Goal: Check status: Check status

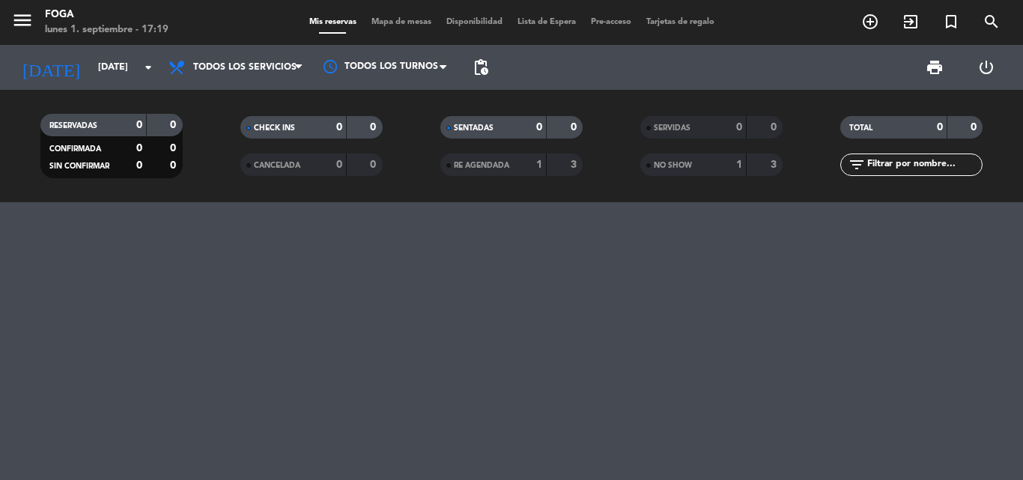
click at [546, 15] on div "menu FOGA [DATE] 1. septiembre - 17:19 Mis reservas Mapa de mesas Disponibilida…" at bounding box center [511, 22] width 1023 height 45
click at [549, 18] on span "Lista de Espera" at bounding box center [546, 22] width 73 height 8
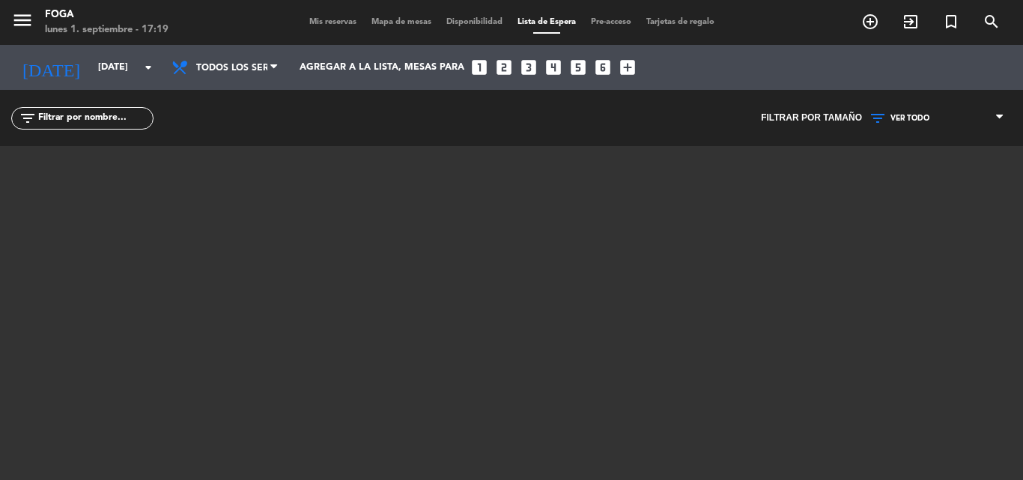
click at [327, 25] on span "Mis reservas" at bounding box center [333, 22] width 62 height 8
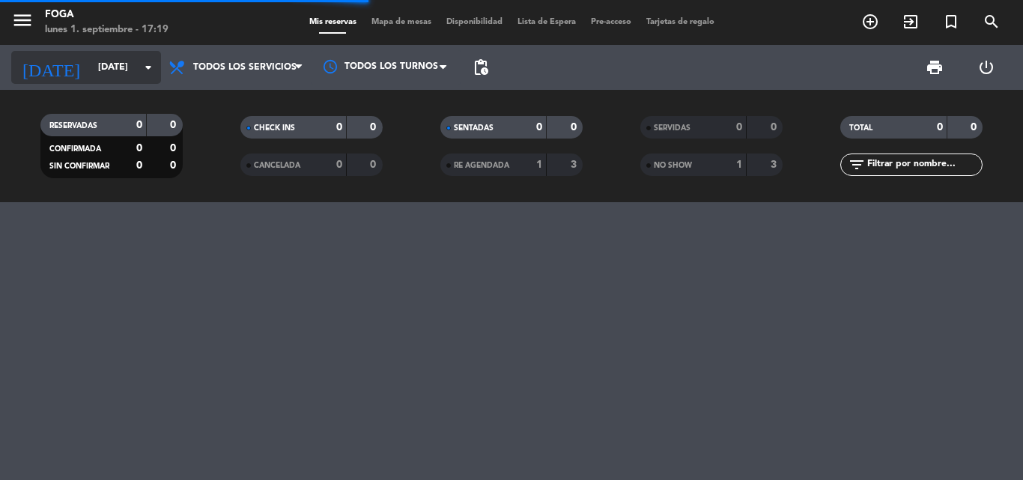
click at [91, 79] on input "[DATE]" at bounding box center [154, 67] width 127 height 25
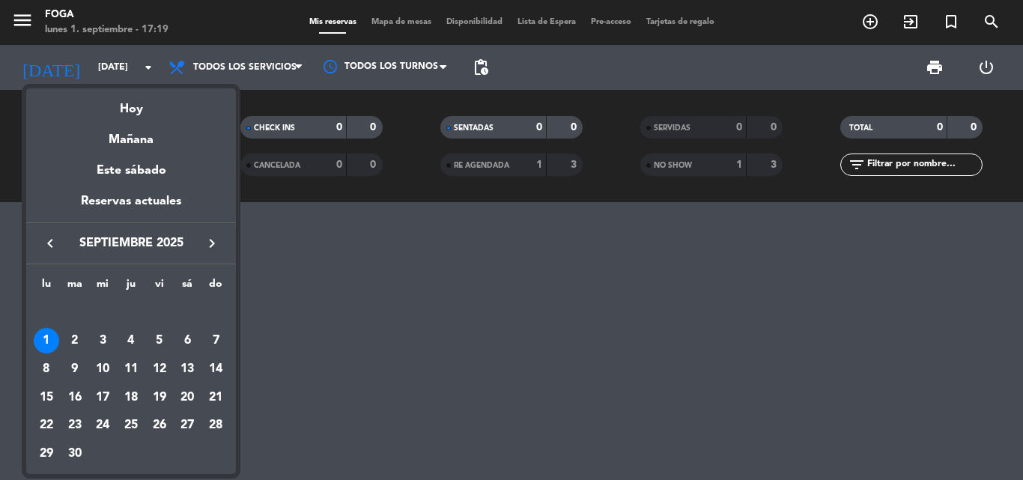
click at [124, 141] on div "Mañana" at bounding box center [131, 134] width 210 height 31
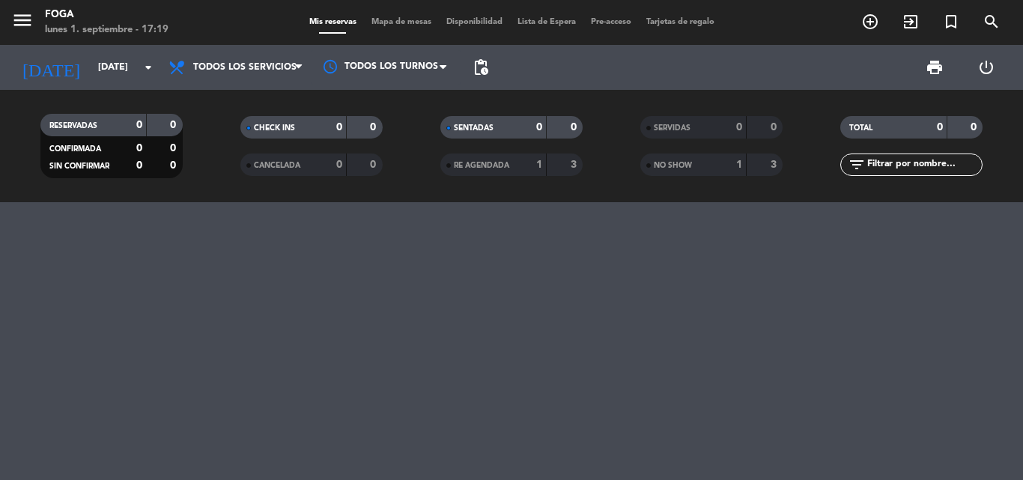
type input "[DATE]"
click at [570, 21] on span "Lista de Espera" at bounding box center [546, 22] width 73 height 8
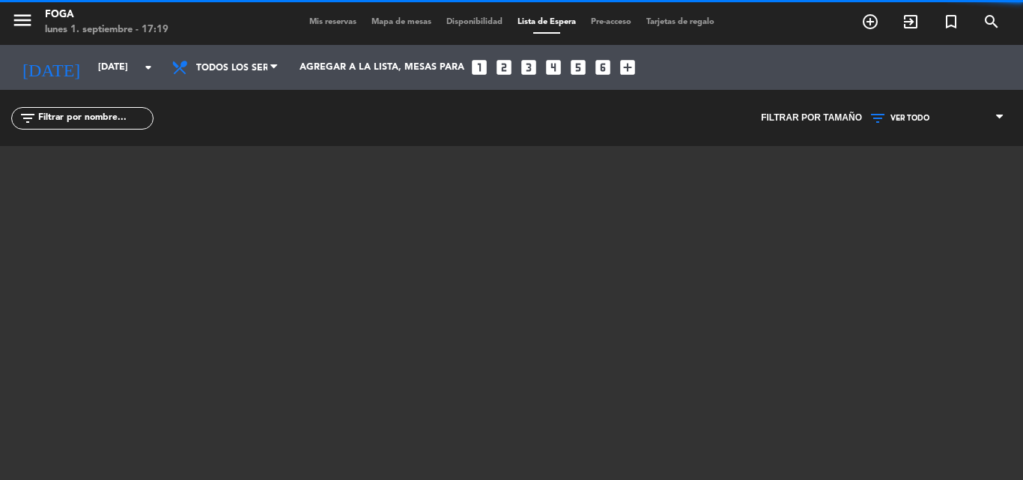
click at [327, 19] on span "Mis reservas" at bounding box center [333, 22] width 62 height 8
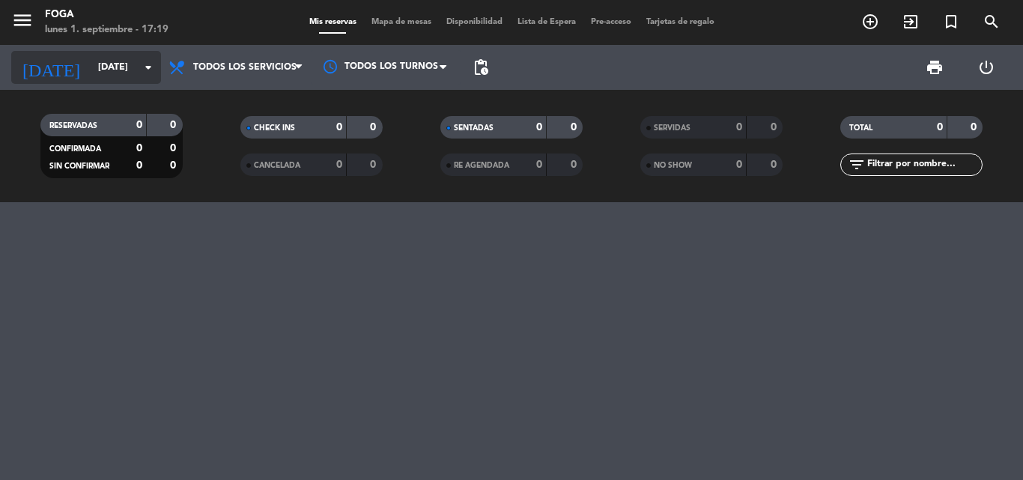
click at [92, 67] on input "[DATE]" at bounding box center [154, 67] width 127 height 25
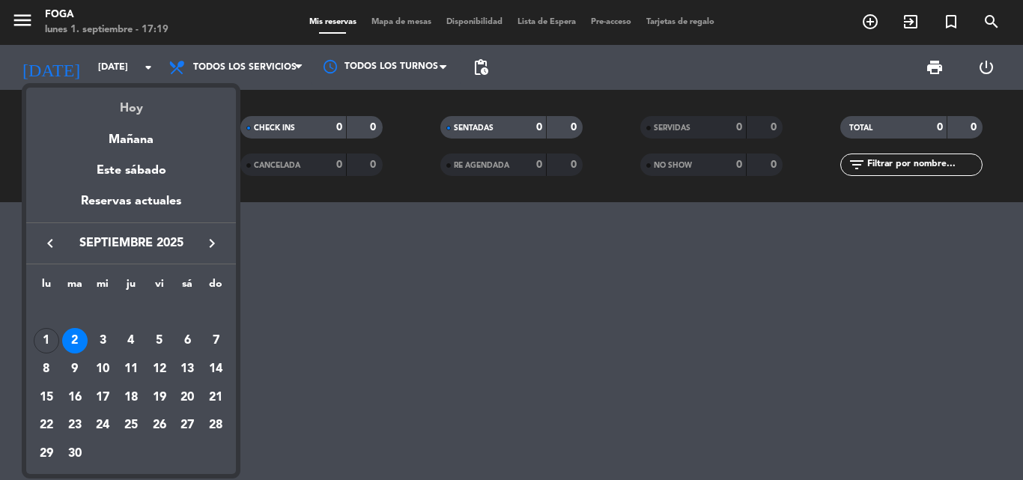
click at [121, 100] on div "Hoy" at bounding box center [131, 103] width 210 height 31
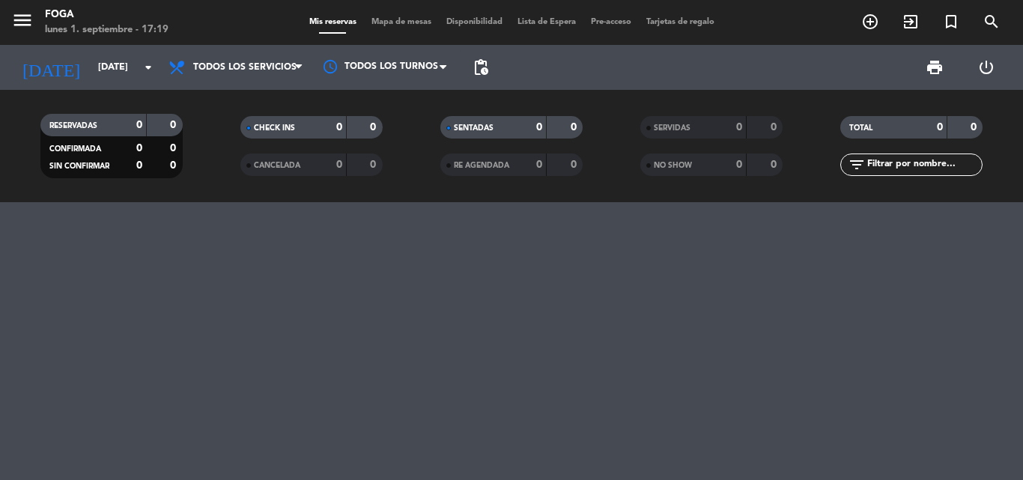
type input "[DATE]"
